Goal: Transaction & Acquisition: Purchase product/service

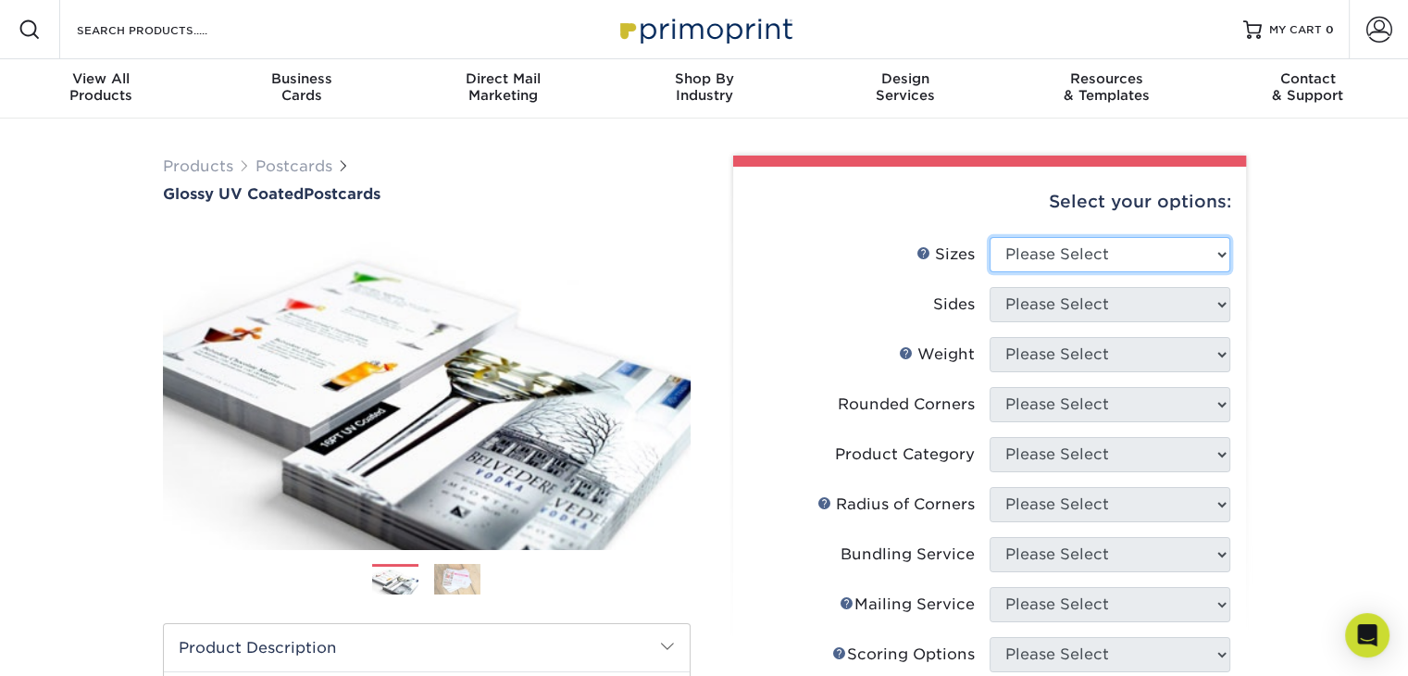
click at [1220, 250] on select "Please Select 1.5" x 7" 2" x 4" 2" x 6" 2" x 7" 2" x 8" 2.12" x 5.5" 2.12" x 5.…" at bounding box center [1109, 254] width 241 height 35
select select "3.00x5.00"
click at [989, 237] on select "Please Select 1.5" x 7" 2" x 4" 2" x 6" 2" x 7" 2" x 8" 2.12" x 5.5" 2.12" x 5.…" at bounding box center [1109, 254] width 241 height 35
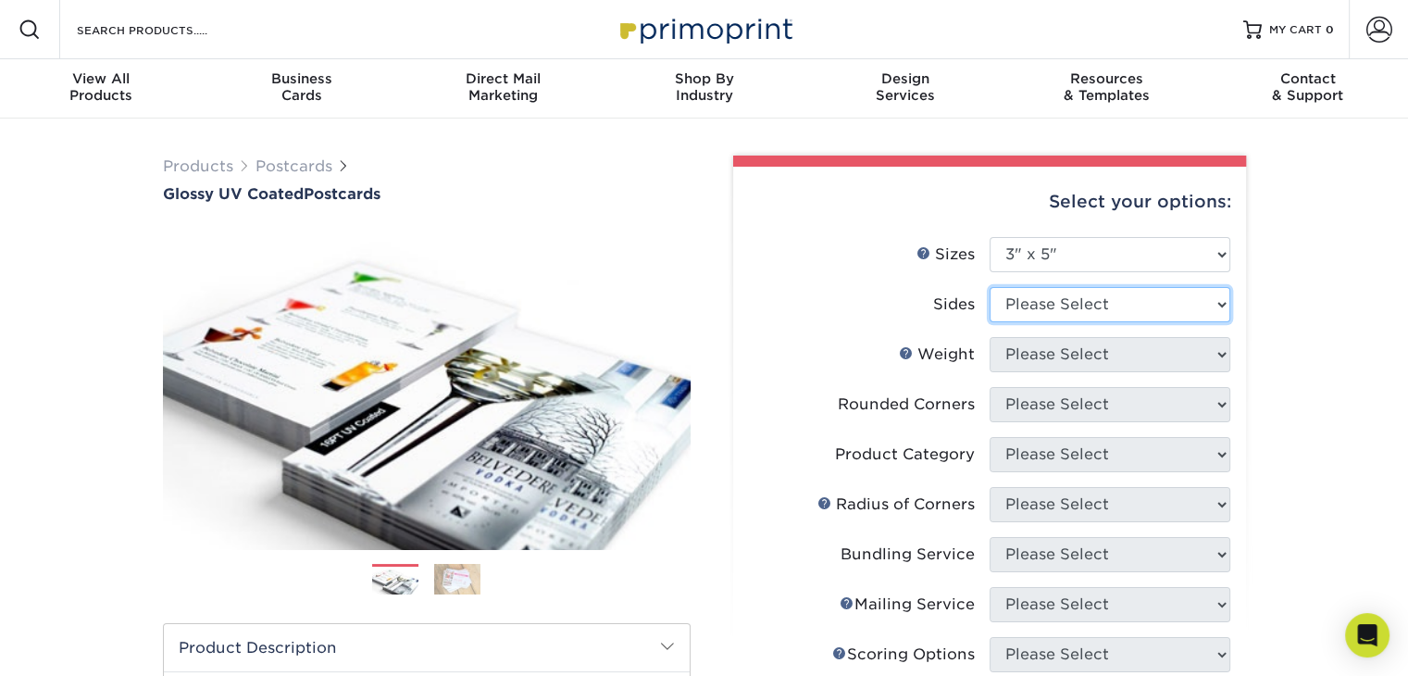
click at [1181, 304] on select "Please Select Print Both Sides Print Front Only" at bounding box center [1109, 304] width 241 height 35
select select "13abbda7-1d64-4f25-8bb2-c179b224825d"
click at [989, 287] on select "Please Select Print Both Sides Print Front Only" at bounding box center [1109, 304] width 241 height 35
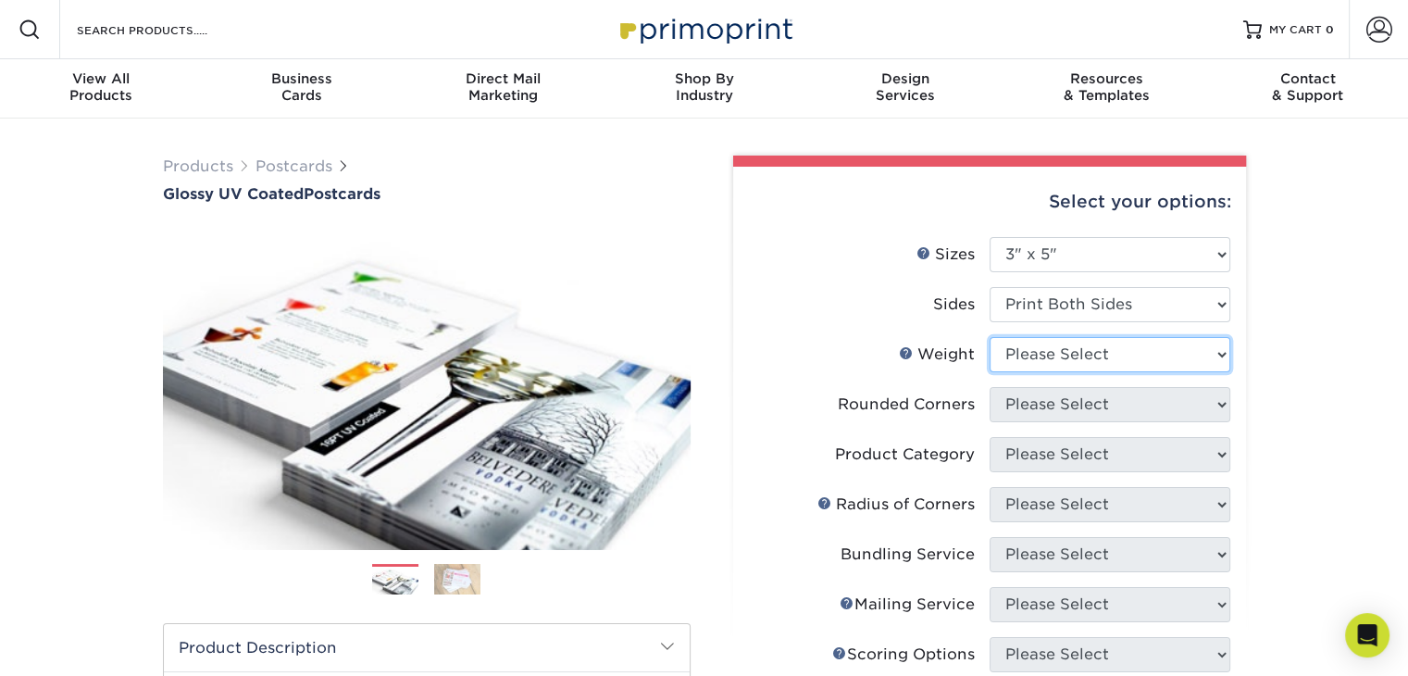
click at [1178, 348] on select "Please Select 16PT 18PT C1S 14PT" at bounding box center [1109, 354] width 241 height 35
click at [1307, 337] on div "Products Postcards Glossy UV Coated Postcards Previous Next show more 25" at bounding box center [704, 661] width 1408 height 1086
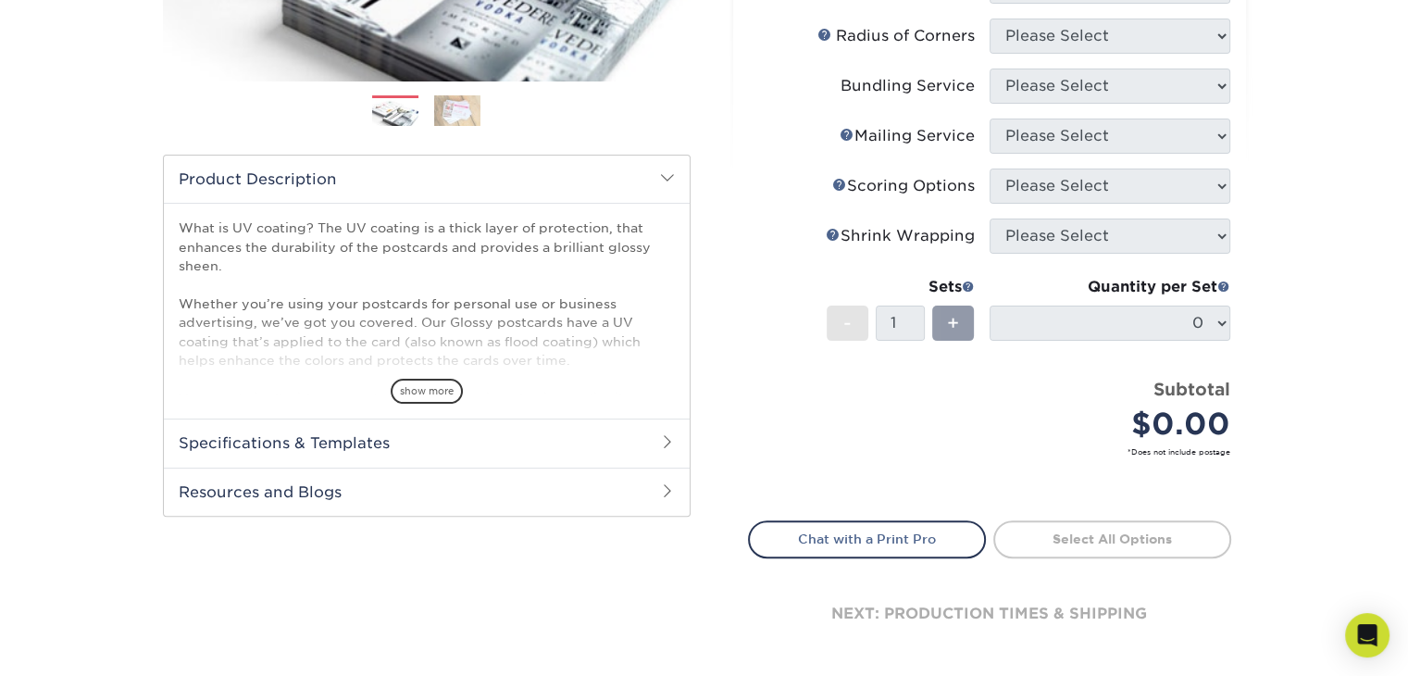
scroll to position [473, 0]
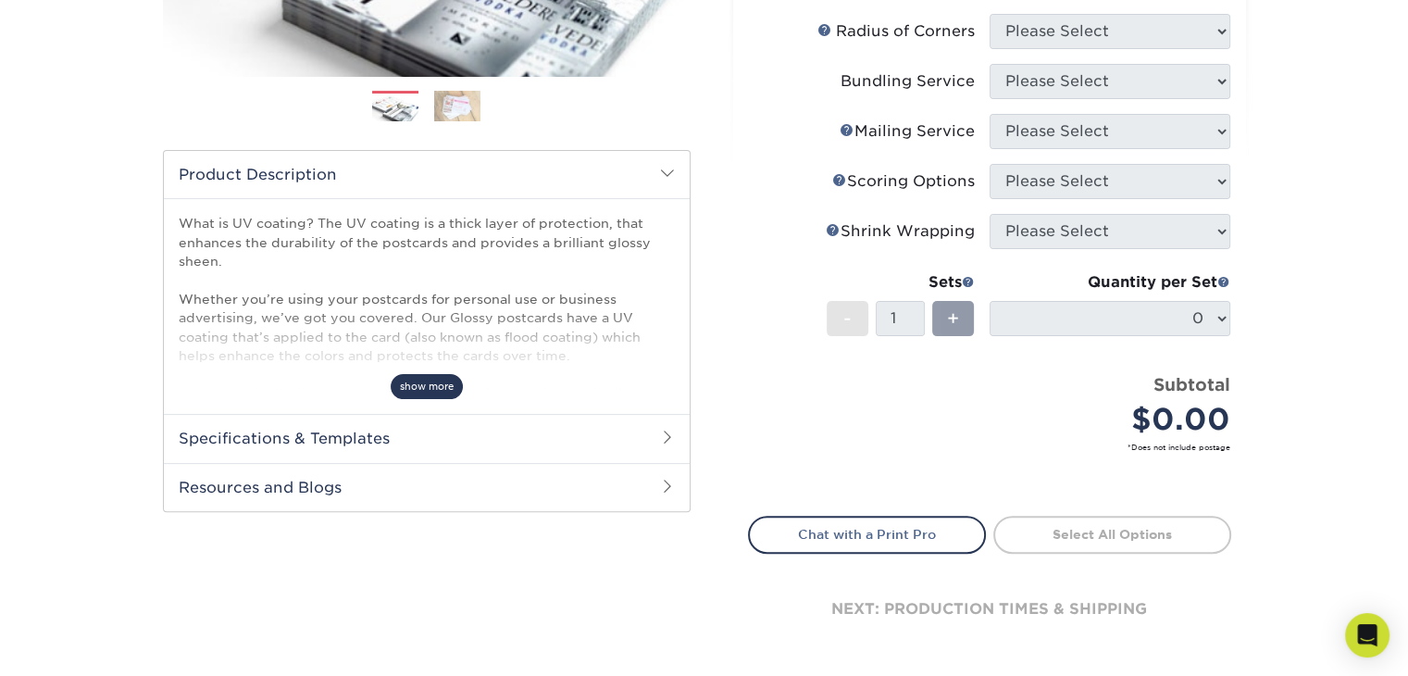
click at [441, 386] on span "show more" at bounding box center [427, 386] width 72 height 25
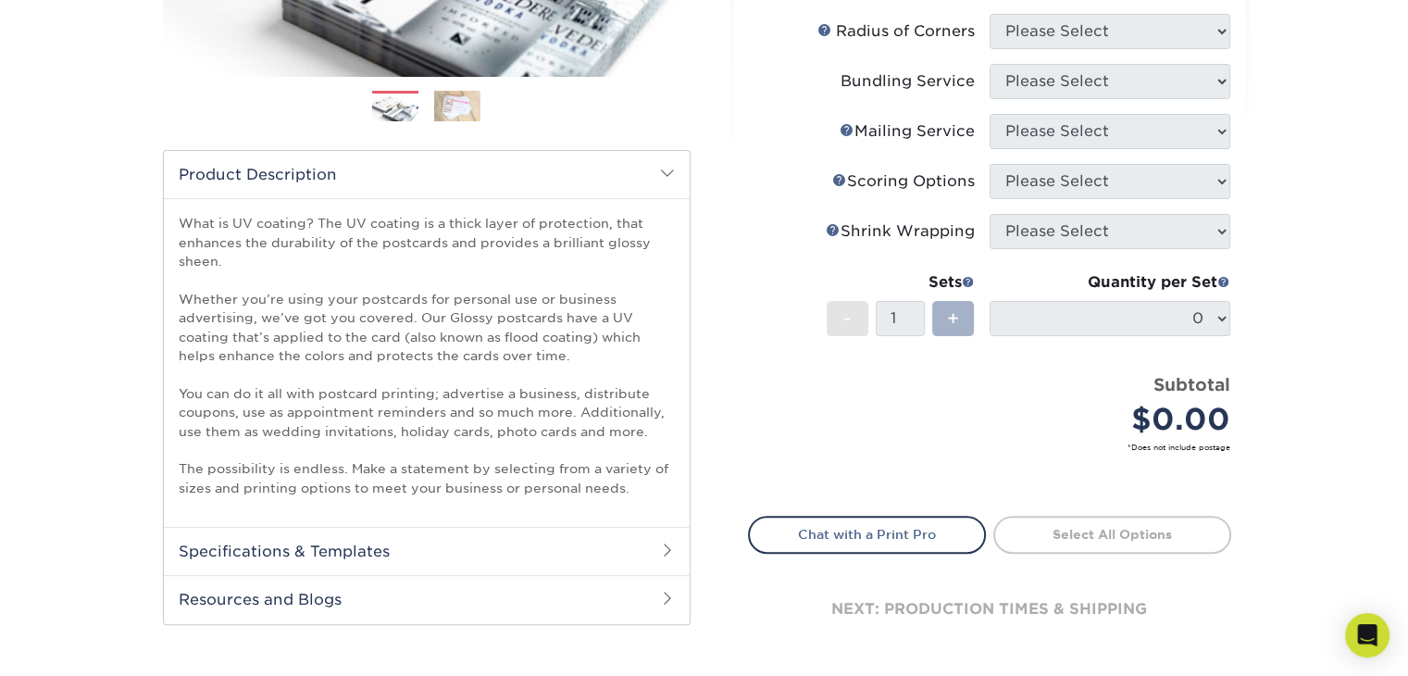
click at [952, 319] on span "+" at bounding box center [953, 318] width 12 height 28
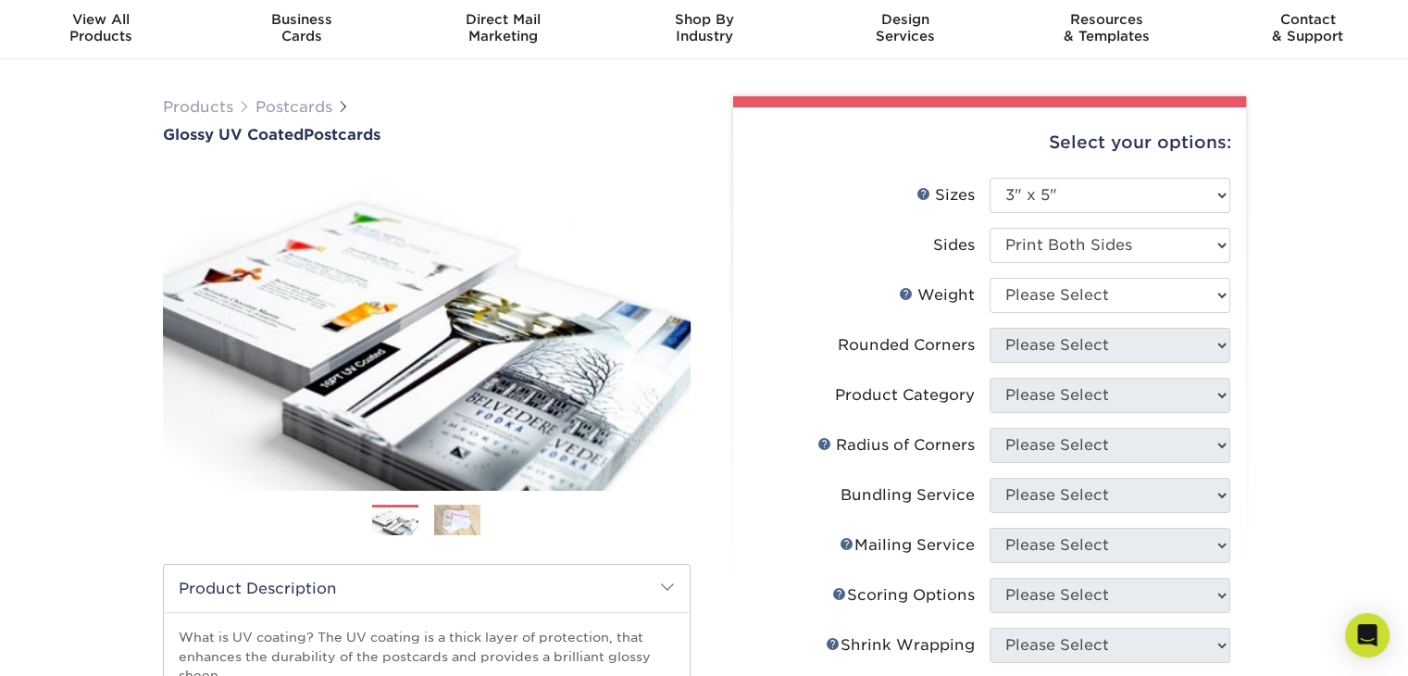
scroll to position [39, 0]
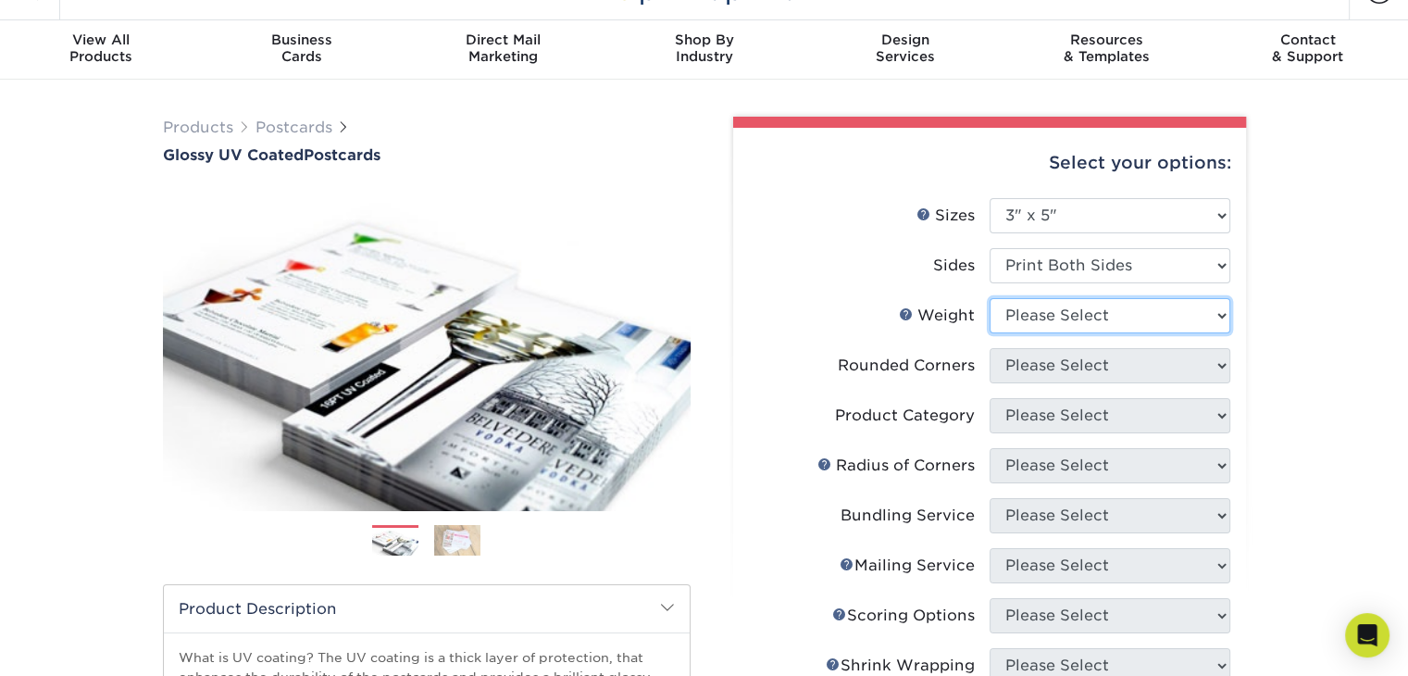
click at [1167, 318] on select "Please Select 16PT 18PT C1S 14PT" at bounding box center [1109, 315] width 241 height 35
click at [989, 298] on select "Please Select 16PT 18PT C1S 14PT" at bounding box center [1109, 315] width 241 height 35
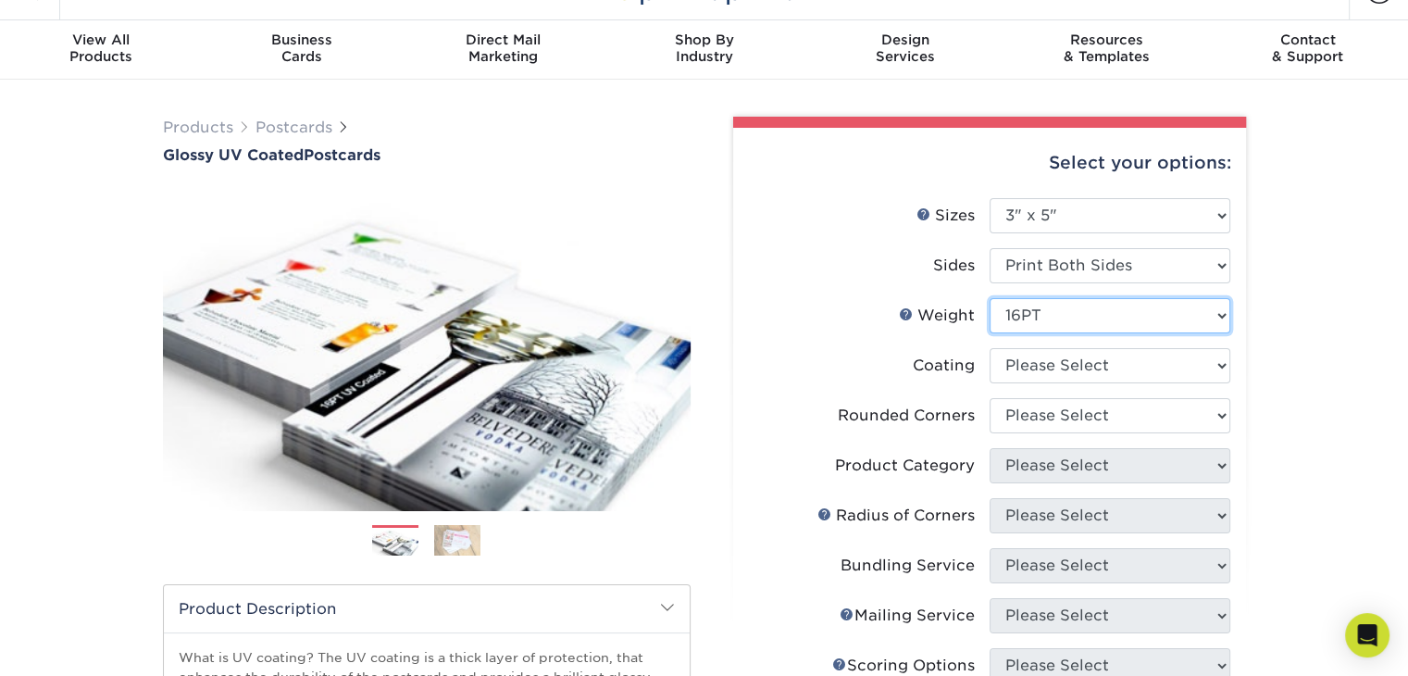
click at [1173, 319] on select "Please Select 16PT 18PT C1S 14PT" at bounding box center [1109, 315] width 241 height 35
select select "14PT"
click at [989, 298] on select "Please Select 16PT 18PT C1S 14PT" at bounding box center [1109, 315] width 241 height 35
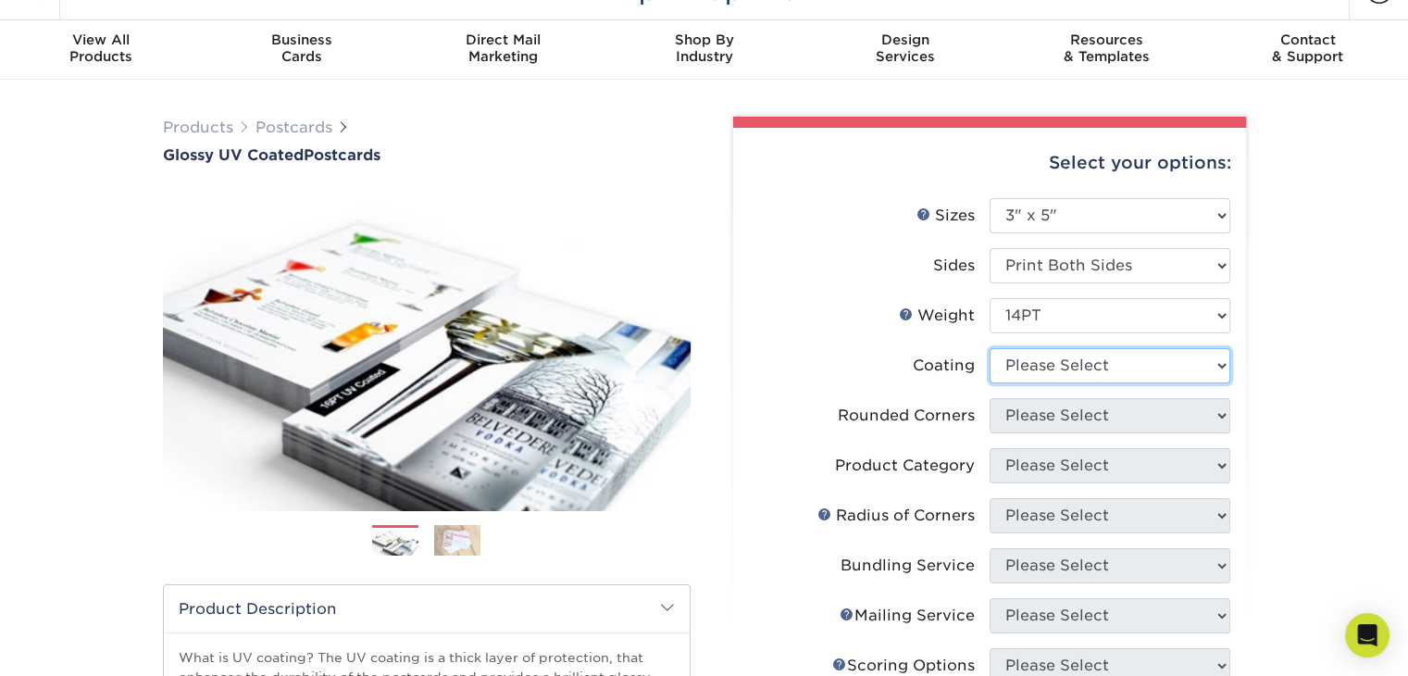
click at [1134, 368] on select at bounding box center [1109, 365] width 241 height 35
select select "ae367451-b2b8-45df-a344-0f05b6a12993"
click at [989, 348] on select at bounding box center [1109, 365] width 241 height 35
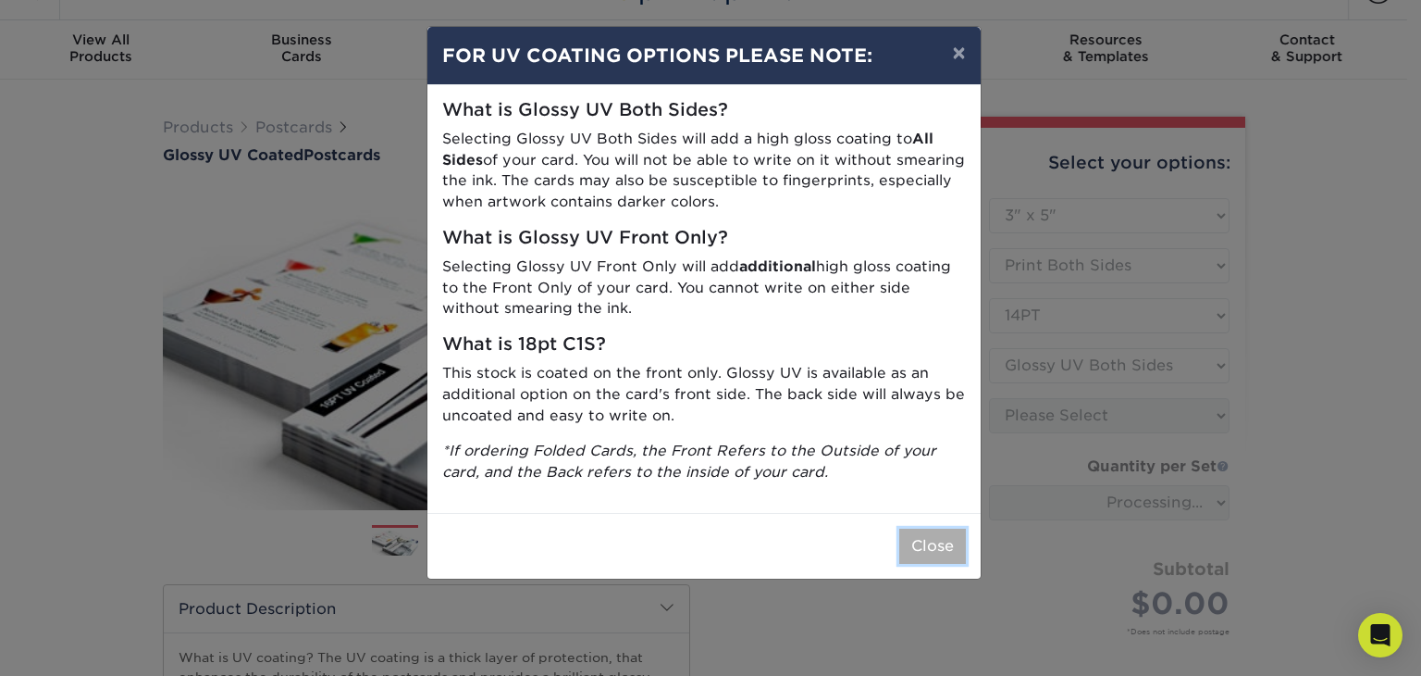
click at [920, 552] on button "Close" at bounding box center [933, 545] width 67 height 35
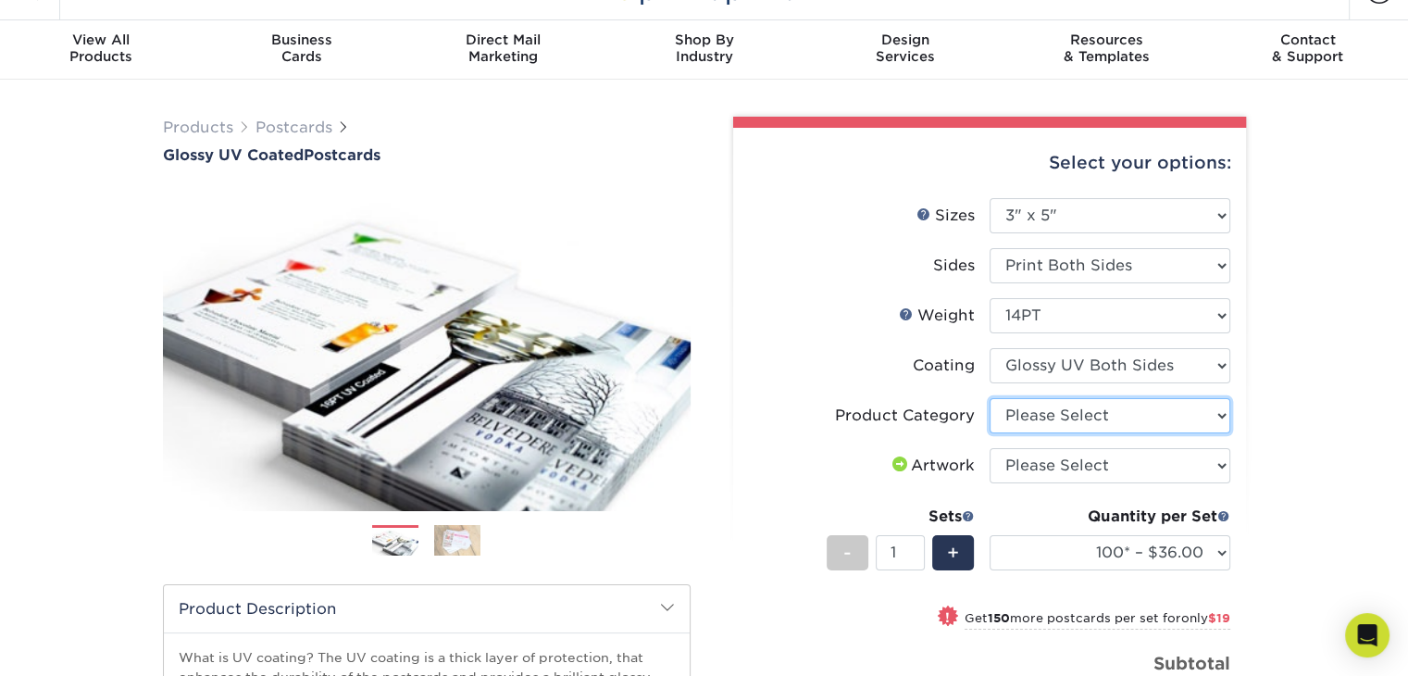
click at [1190, 419] on select "Please Select Postcards" at bounding box center [1109, 415] width 241 height 35
select select "9b7272e0-d6c8-4c3c-8e97-d3a1bcdab858"
click at [989, 398] on select "Please Select Postcards" at bounding box center [1109, 415] width 241 height 35
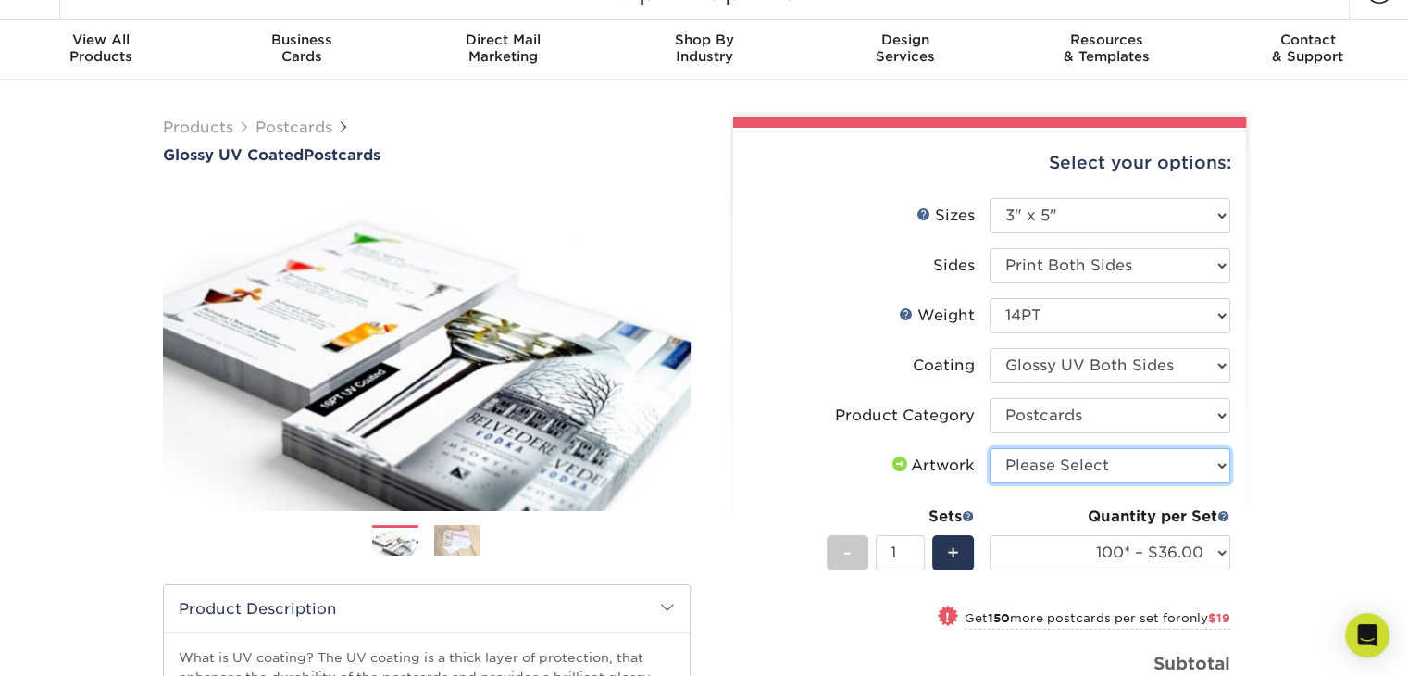
click at [1155, 460] on select "Please Select I will upload files I need a design - $150" at bounding box center [1109, 465] width 241 height 35
select select "upload"
click at [989, 448] on select "Please Select I will upload files I need a design - $150" at bounding box center [1109, 465] width 241 height 35
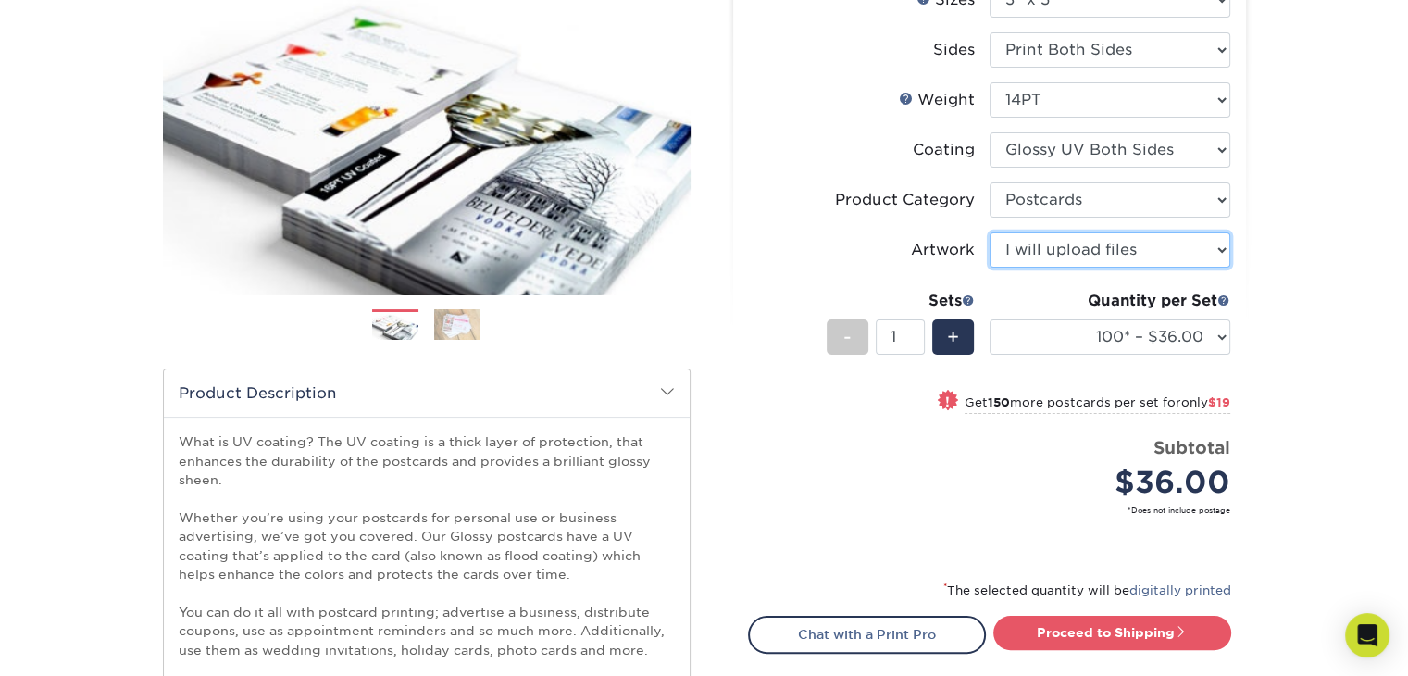
scroll to position [255, 0]
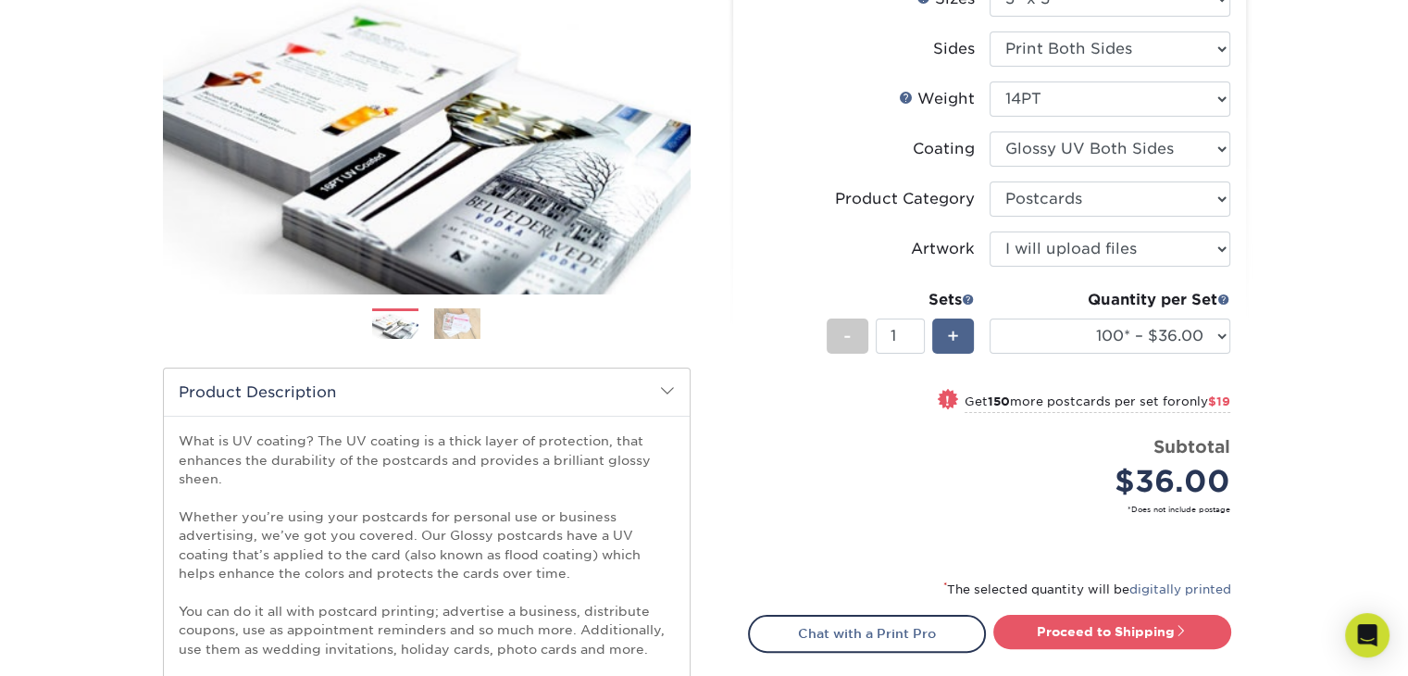
click at [950, 328] on span "+" at bounding box center [953, 336] width 12 height 28
type input "2"
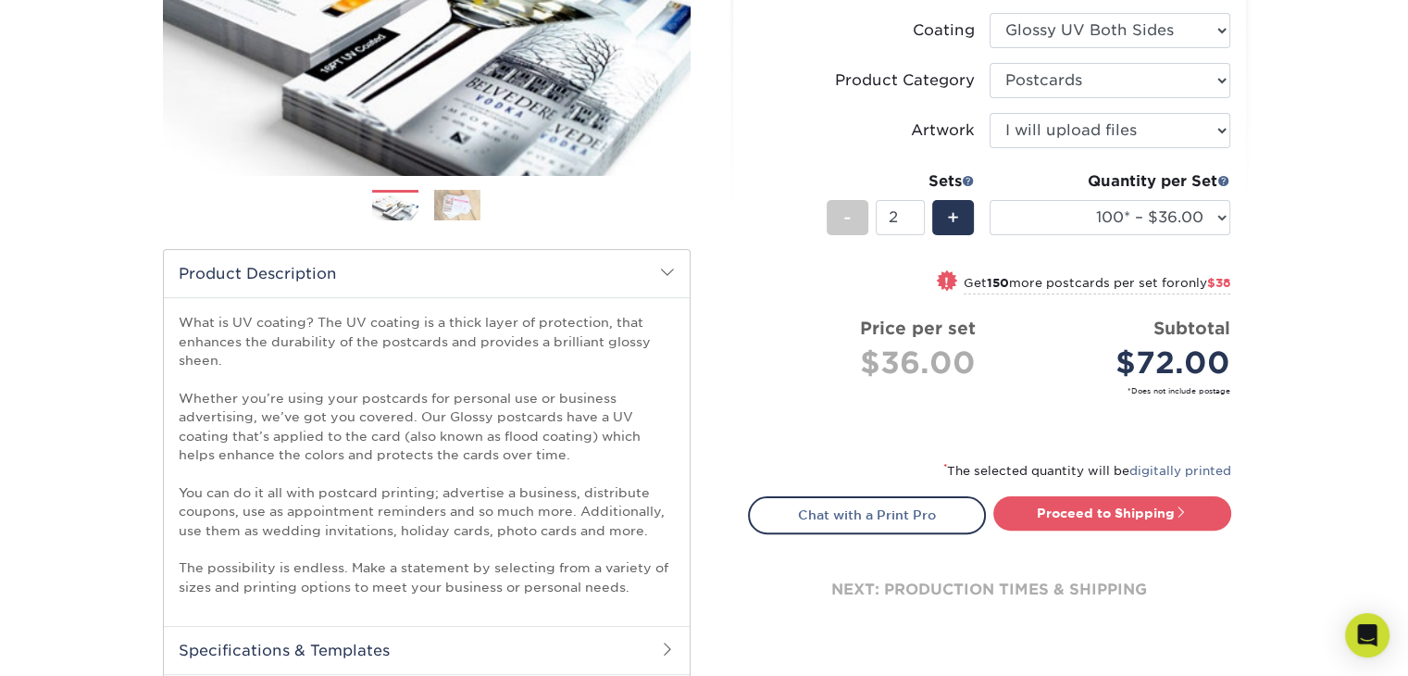
scroll to position [377, 0]
